Goal: Information Seeking & Learning: Learn about a topic

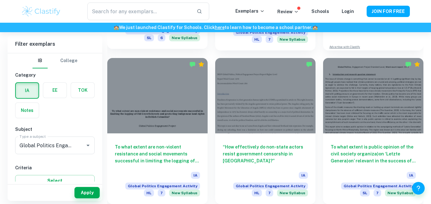
scroll to position [329, 0]
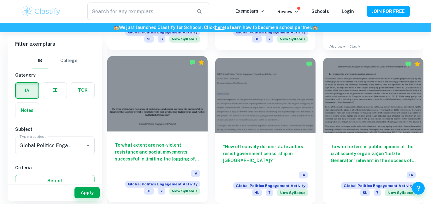
click at [143, 99] on div at bounding box center [157, 93] width 100 height 75
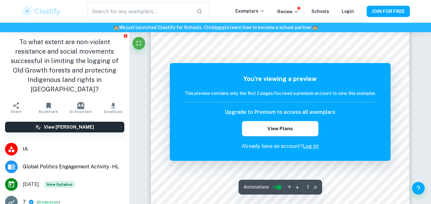
scroll to position [65, 0]
click at [311, 148] on link "Log in!" at bounding box center [311, 146] width 16 height 6
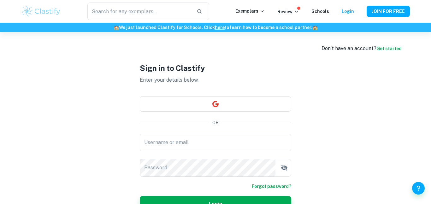
type input "[EMAIL_ADDRESS][DOMAIN_NAME]"
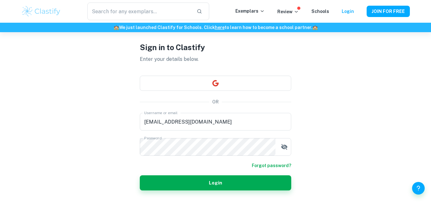
scroll to position [29, 0]
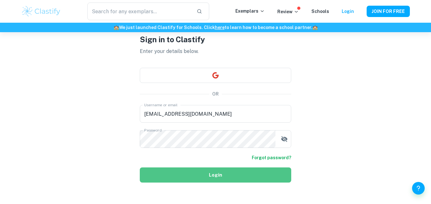
click at [148, 177] on button "Login" at bounding box center [215, 174] width 151 height 15
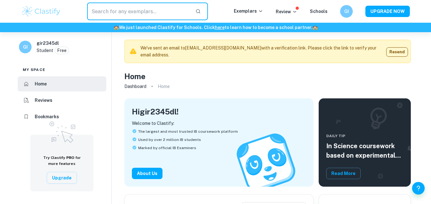
click at [111, 5] on input "text" at bounding box center [138, 12] width 103 height 18
type input "global politics"
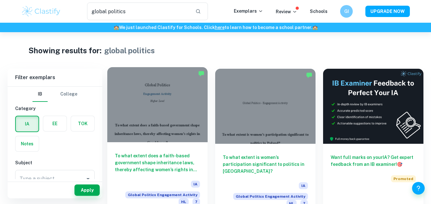
click at [176, 162] on h6 "To what extent does a faith-based government shape inheritance laws, thereby af…" at bounding box center [157, 162] width 85 height 21
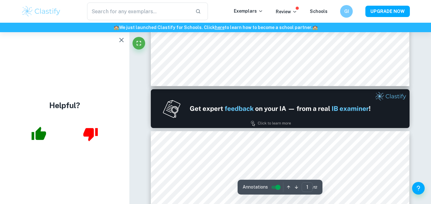
scroll to position [318, 0]
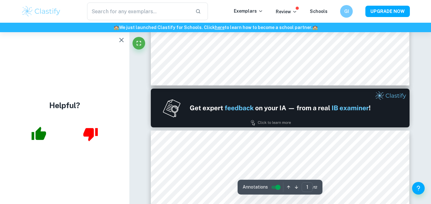
click at [126, 43] on button "button" at bounding box center [121, 40] width 13 height 13
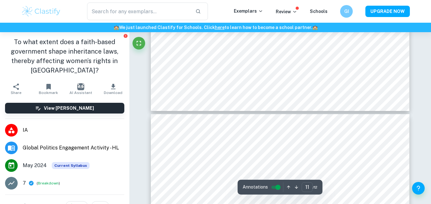
type input "12"
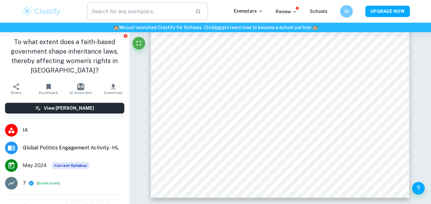
type input "global politics"
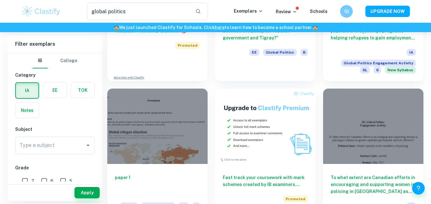
scroll to position [1054, 0]
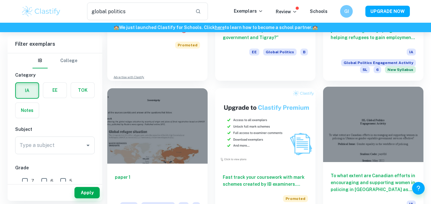
click at [355, 162] on div "To what extent are Canadian efforts in encouraging and supporting women in poli…" at bounding box center [373, 197] width 100 height 71
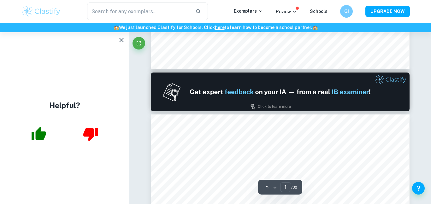
type input "2"
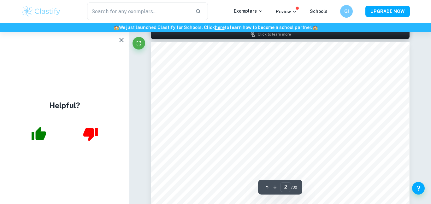
scroll to position [376, 0]
type input "global politics"
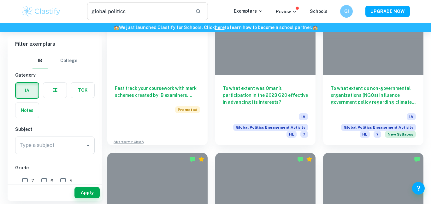
scroll to position [1054, 0]
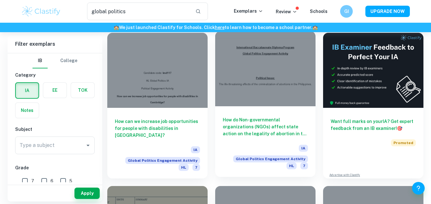
scroll to position [37, 0]
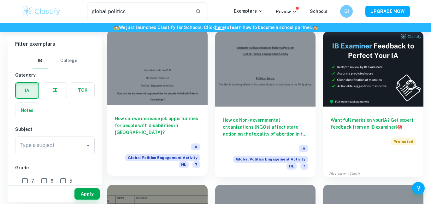
click at [171, 122] on h6 "How can we increase job opportunities for people with disabilities in [GEOGRAPH…" at bounding box center [157, 125] width 85 height 21
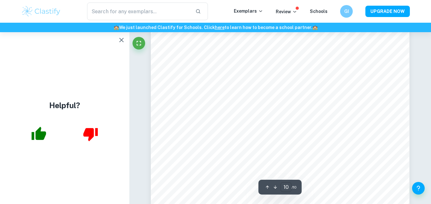
scroll to position [3457, 0]
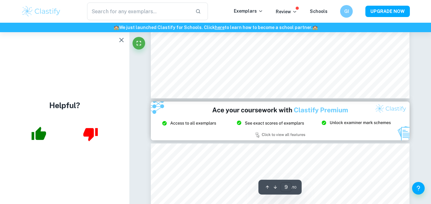
type input "8"
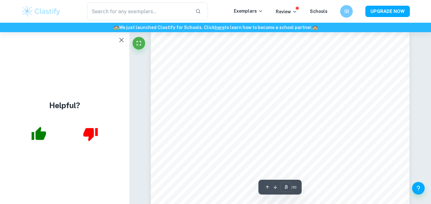
scroll to position [2662, 0]
